Goal: Information Seeking & Learning: Understand process/instructions

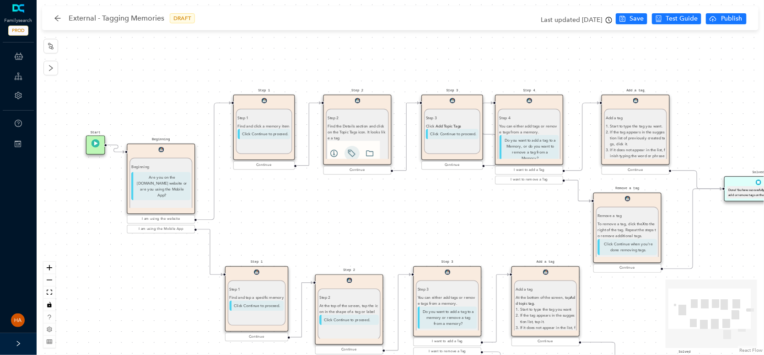
scroll to position [35, 0]
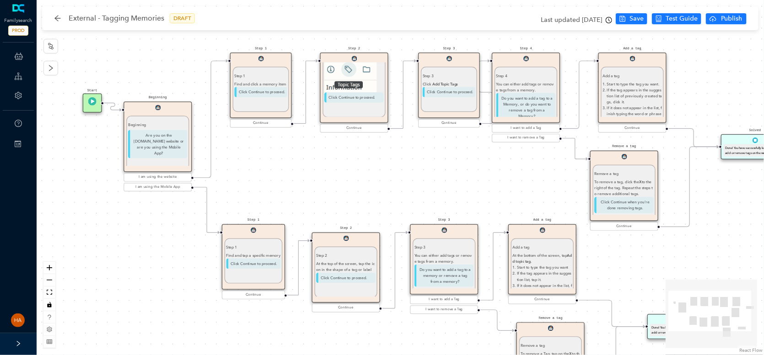
click at [298, 186] on div "Start Beginning Beginning Are you on the [DOMAIN_NAME] website or are you using…" at bounding box center [400, 177] width 727 height 355
click at [161, 140] on p "Are you on the [DOMAIN_NAME] website or are you using the Mobile App?" at bounding box center [157, 144] width 59 height 28
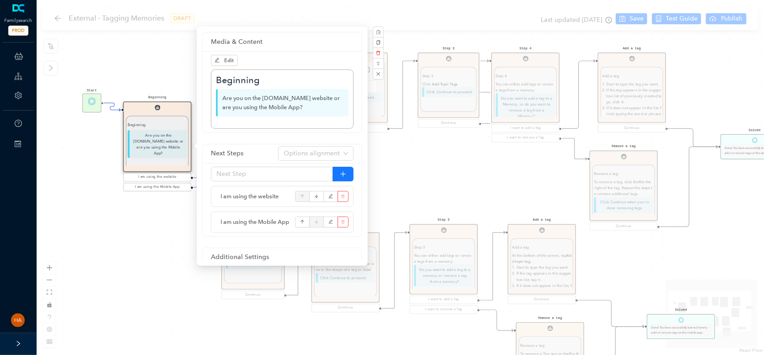
click at [231, 96] on p "Are you on the [DOMAIN_NAME] website or are you using the Mobile App?" at bounding box center [282, 102] width 133 height 27
click at [232, 97] on p "Are you on the [DOMAIN_NAME] website or are you using the Mobile App?" at bounding box center [282, 102] width 133 height 27
copy p "Are you on the [DOMAIN_NAME] website or are you using the Mobile App?"
click at [414, 161] on div "Start Beginning Beginning Are you on the [DOMAIN_NAME] website or are you using…" at bounding box center [400, 177] width 727 height 355
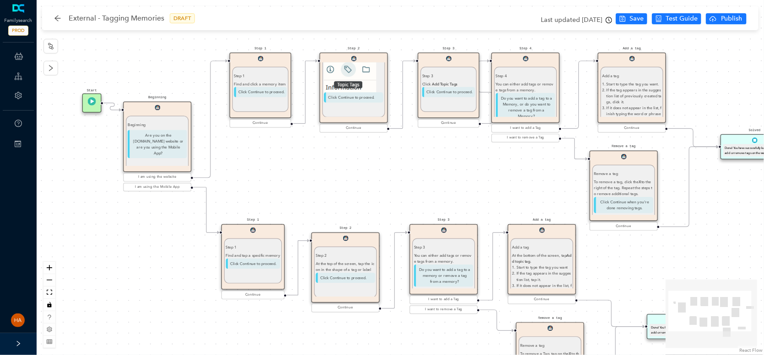
click at [164, 156] on p "Are you on the [DOMAIN_NAME] website or are you using the Mobile App?" at bounding box center [157, 144] width 59 height 28
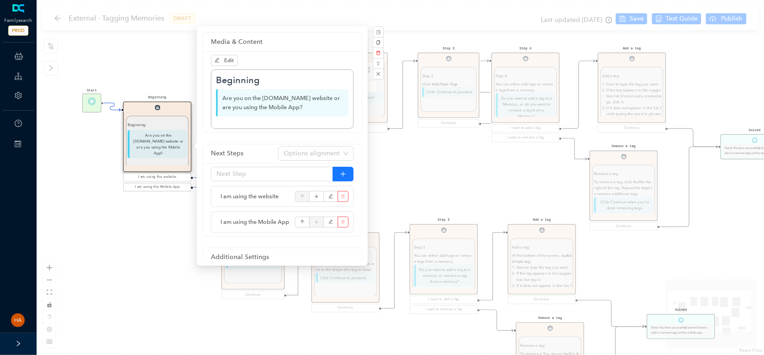
click at [250, 198] on span "I am using the website" at bounding box center [255, 196] width 70 height 9
copy div "I am using the website"
click at [248, 223] on span "I am using the Mobile App" at bounding box center [255, 222] width 70 height 9
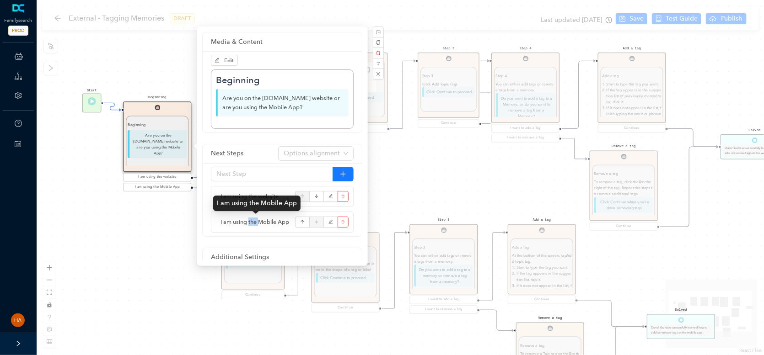
click at [248, 223] on span "I am using the Mobile App" at bounding box center [255, 222] width 70 height 9
copy div "I am using the Mobile App"
click at [435, 187] on div "Start Beginning Beginning Are you on the [DOMAIN_NAME] website or are you using…" at bounding box center [400, 177] width 727 height 355
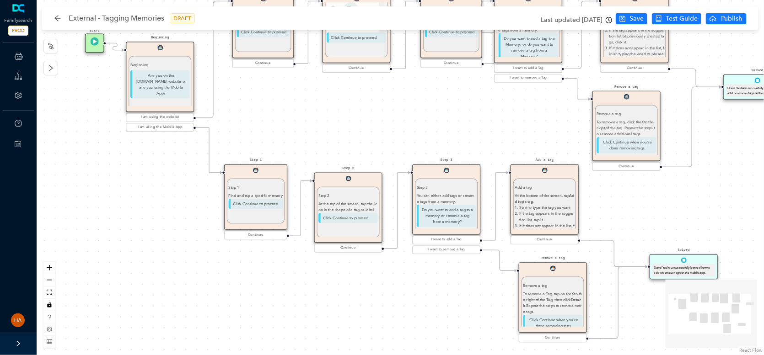
drag, startPoint x: 205, startPoint y: 327, endPoint x: 208, endPoint y: 268, distance: 59.5
click at [208, 268] on div "Start Beginning Beginning Are you on the [DOMAIN_NAME] website or are you using…" at bounding box center [400, 177] width 727 height 355
click at [258, 199] on p "Click Continue to proceed." at bounding box center [255, 204] width 54 height 11
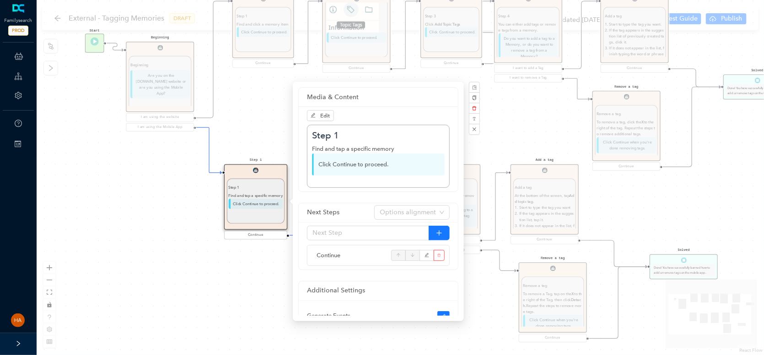
click at [253, 105] on div "Start Beginning Beginning Are you on the [DOMAIN_NAME] website or are you using…" at bounding box center [400, 177] width 727 height 355
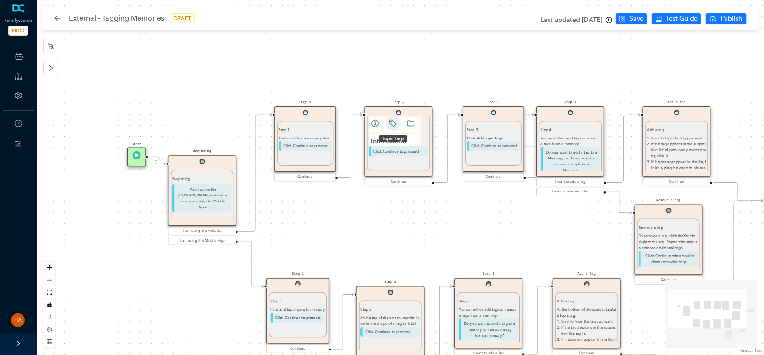
drag, startPoint x: 265, startPoint y: 100, endPoint x: 306, endPoint y: 213, distance: 120.3
click at [306, 213] on div "Start Beginning Beginning Are you on the [DOMAIN_NAME] website or are you using…" at bounding box center [400, 177] width 727 height 355
click at [395, 160] on div "Step 2 Find the Details section and click on the Topic Tags icon. It looks like…" at bounding box center [398, 125] width 59 height 81
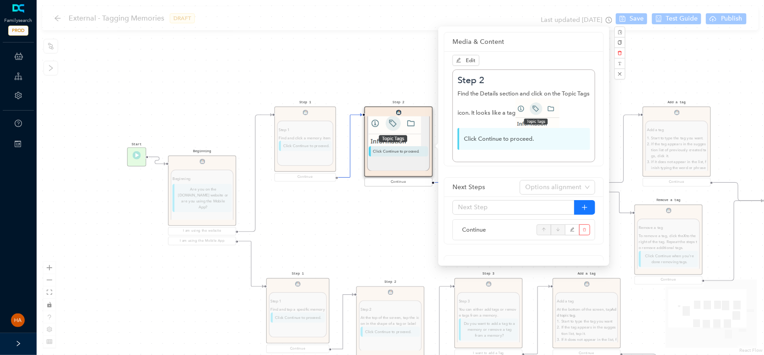
drag, startPoint x: 314, startPoint y: 232, endPoint x: 328, endPoint y: 225, distance: 16.0
click at [314, 232] on div "Start Beginning Beginning Are you on the [DOMAIN_NAME] website or are you using…" at bounding box center [400, 177] width 727 height 355
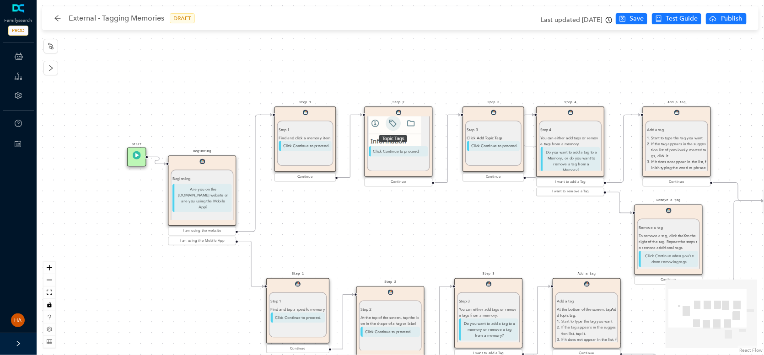
click at [499, 142] on p "Click Continue to proceed." at bounding box center [493, 146] width 53 height 11
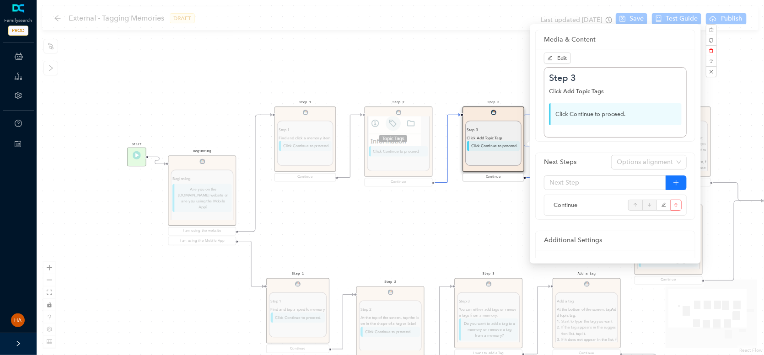
click at [470, 227] on div "Start Beginning Beginning Are you on the [DOMAIN_NAME] website or are you using…" at bounding box center [400, 177] width 727 height 355
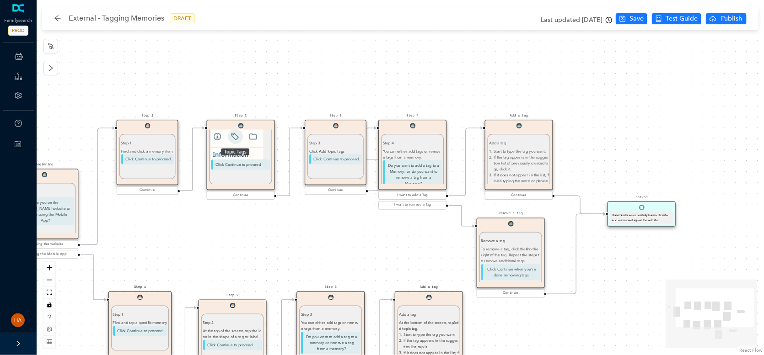
drag, startPoint x: 512, startPoint y: 227, endPoint x: 355, endPoint y: 241, distance: 157.9
click at [355, 241] on div "Start Beginning Beginning Are you on the [DOMAIN_NAME] website or are you using…" at bounding box center [400, 177] width 727 height 355
click at [418, 154] on div "You can either add tags or remove tags from a memory." at bounding box center [412, 154] width 59 height 12
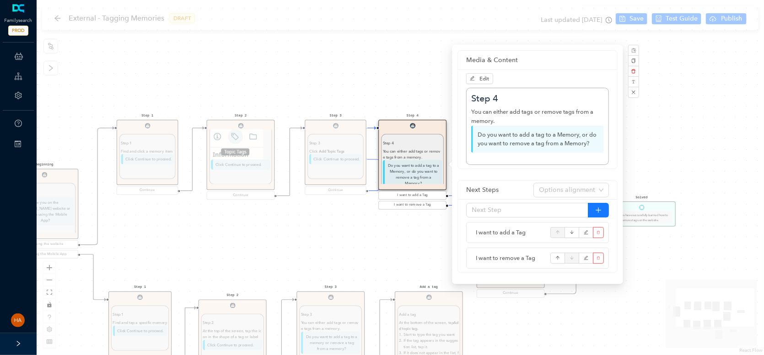
click at [401, 252] on div "Start Beginning Beginning Are you on the [DOMAIN_NAME] website or are you using…" at bounding box center [400, 177] width 727 height 355
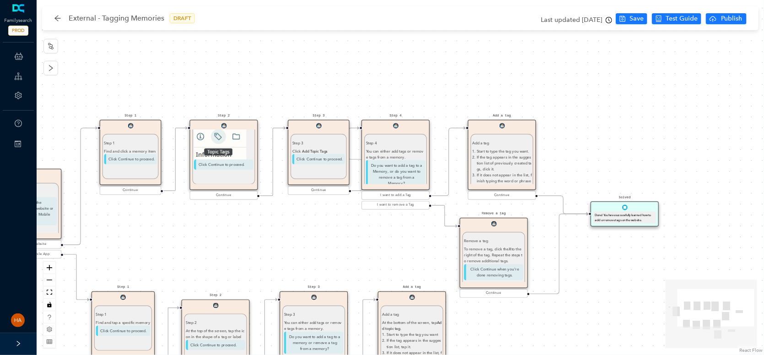
drag, startPoint x: 425, startPoint y: 252, endPoint x: 408, endPoint y: 252, distance: 16.9
click at [408, 252] on div "Start Beginning Beginning Are you on the [DOMAIN_NAME] website or are you using…" at bounding box center [400, 177] width 727 height 355
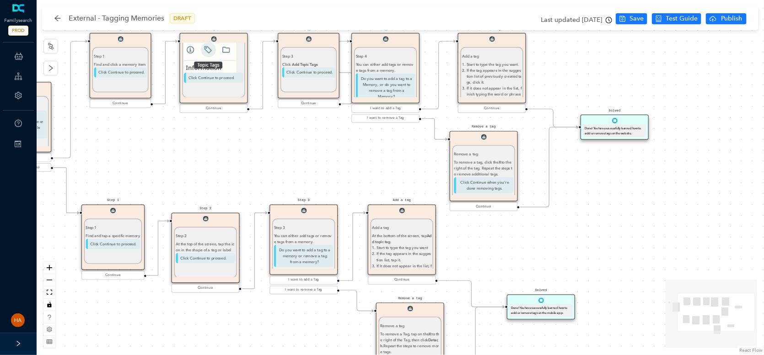
drag, startPoint x: 650, startPoint y: 265, endPoint x: 640, endPoint y: 178, distance: 87.5
click at [640, 178] on div "Start Beginning Beginning Are you on the [DOMAIN_NAME] website or are you using…" at bounding box center [400, 177] width 727 height 355
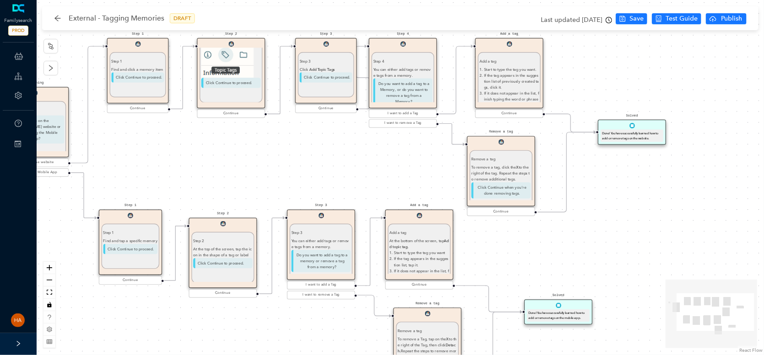
drag, startPoint x: 610, startPoint y: 226, endPoint x: 625, endPoint y: 242, distance: 22.3
click at [625, 242] on div "Start Beginning Beginning Are you on the [DOMAIN_NAME] website or are you using…" at bounding box center [400, 177] width 727 height 355
click at [517, 83] on p "If the tag appears in the suggestion list of previously created tags, click it." at bounding box center [511, 81] width 55 height 18
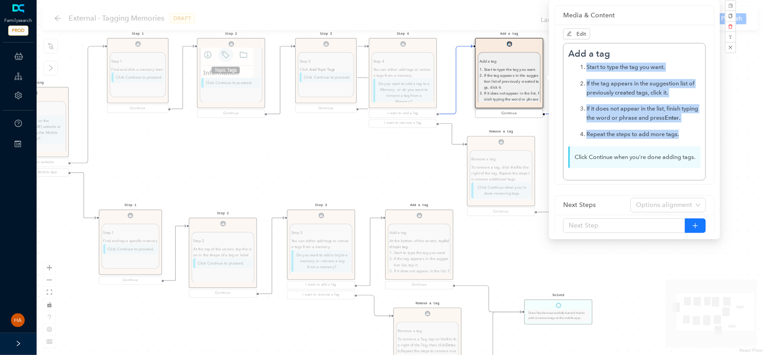
drag, startPoint x: 681, startPoint y: 136, endPoint x: 573, endPoint y: 65, distance: 129.3
click at [573, 65] on ol "Start to type the tag you want. If the tag appears in the suggestion list of pr…" at bounding box center [634, 101] width 133 height 76
copy ol "Start to type the tag you want. If the tag appears in the suggestion list of pr…"
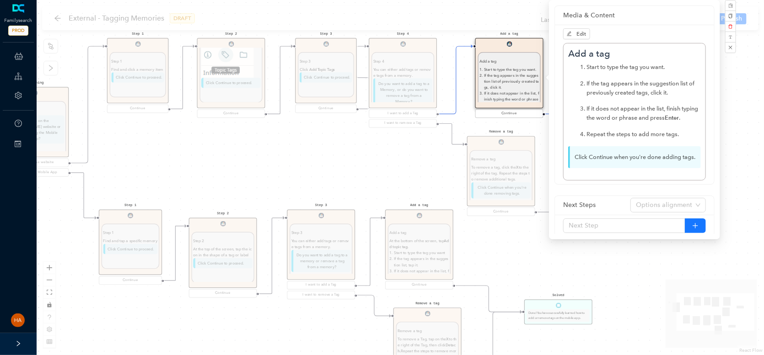
click at [408, 177] on div "Start Beginning Beginning Are you on the [DOMAIN_NAME] website or are you using…" at bounding box center [400, 177] width 727 height 355
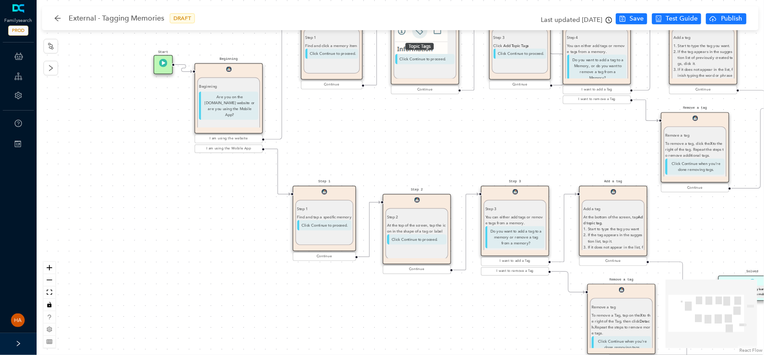
drag, startPoint x: 319, startPoint y: 163, endPoint x: 403, endPoint y: 143, distance: 85.6
click at [403, 143] on div "Start Beginning Beginning Are you on the [DOMAIN_NAME] website or are you using…" at bounding box center [400, 177] width 727 height 355
click at [400, 230] on p "At the top of the screen, tap the icon in the shape of a tag or label" at bounding box center [416, 229] width 59 height 12
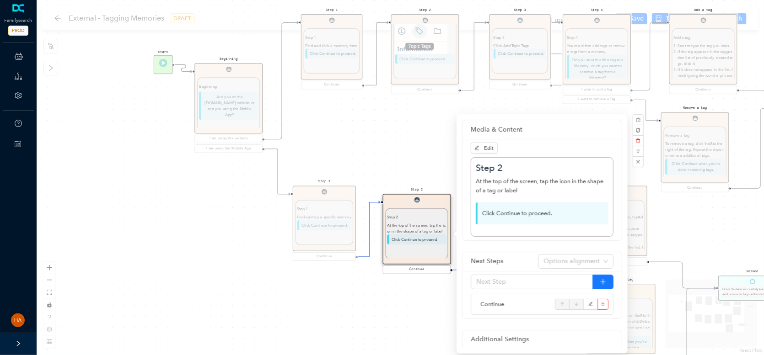
click at [400, 230] on p "At the top of the screen, tap the icon in the shape of a tag or label" at bounding box center [416, 229] width 59 height 12
click at [488, 182] on p "At the top of the screen, tap the icon in the shape of a tag or label" at bounding box center [542, 186] width 133 height 18
drag, startPoint x: 488, startPoint y: 182, endPoint x: 510, endPoint y: 188, distance: 23.0
click at [488, 182] on p "At the top of the screen, tap the icon in the shape of a tag or label" at bounding box center [542, 186] width 133 height 18
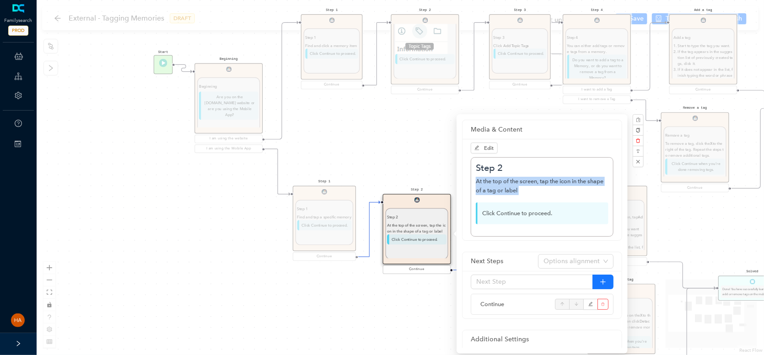
copy p "At the top of the screen, tap the icon in the shape of a tag or label"
click at [393, 312] on div "Start Beginning Beginning Are you on the [DOMAIN_NAME] website or are you using…" at bounding box center [400, 177] width 727 height 355
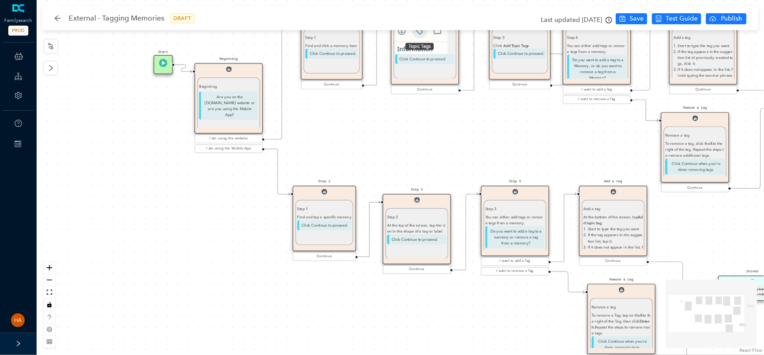
click at [501, 225] on div "You can either add tags or remove tags from a memory." at bounding box center [514, 221] width 59 height 12
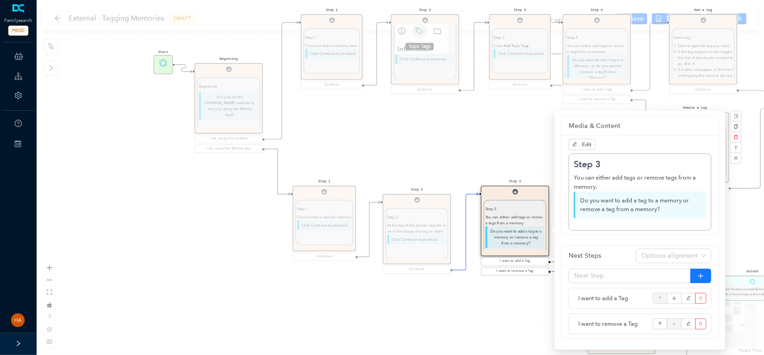
click at [441, 316] on div "Start Beginning Beginning Are you on the [DOMAIN_NAME] website or are you using…" at bounding box center [400, 177] width 727 height 355
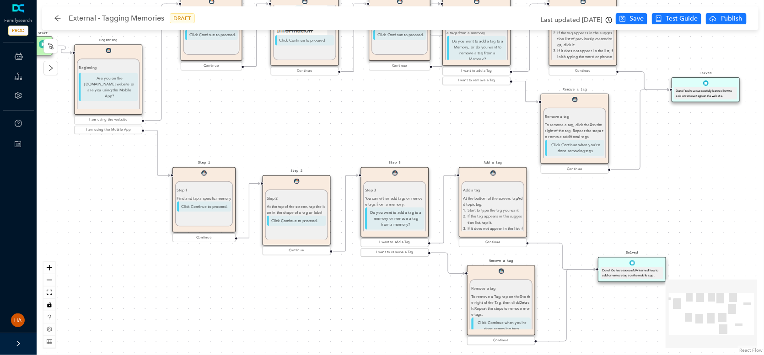
drag, startPoint x: 456, startPoint y: 322, endPoint x: 335, endPoint y: 304, distance: 121.8
click at [335, 304] on div "Start Beginning Beginning Are you on the [DOMAIN_NAME] website or are you using…" at bounding box center [400, 177] width 727 height 355
click at [489, 223] on p "If the tag appears in the suggestion list, tap it." at bounding box center [494, 220] width 55 height 12
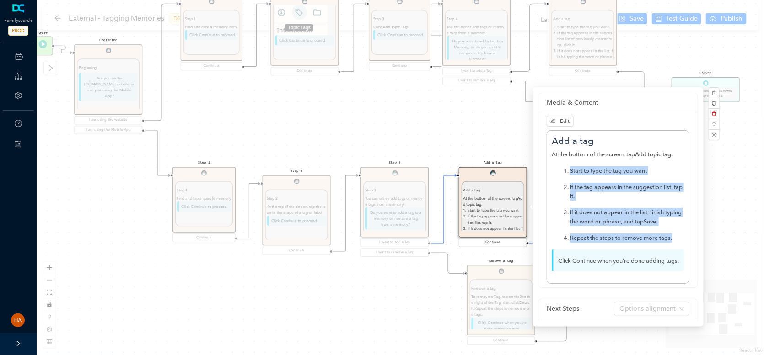
drag, startPoint x: 676, startPoint y: 242, endPoint x: 555, endPoint y: 166, distance: 143.3
click at [555, 167] on ol "Start to type the tag you want If the tag appears in the suggestion list, tap i…" at bounding box center [618, 205] width 133 height 76
copy ol "Start to type the tag you want If the tag appears in the suggestion list, tap i…"
click at [392, 292] on div "Start Beginning Beginning Are you on the [DOMAIN_NAME] website or are you using…" at bounding box center [400, 177] width 727 height 355
